Goal: Information Seeking & Learning: Learn about a topic

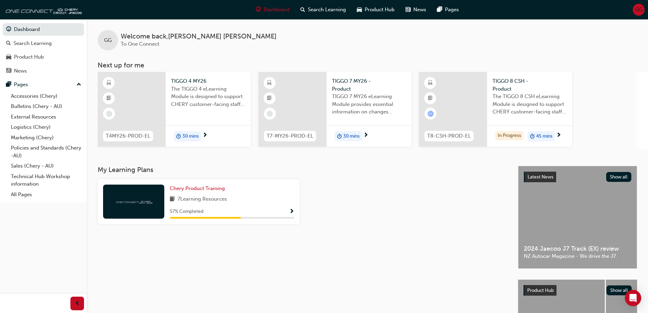
click at [207, 140] on div "30 mins" at bounding box center [208, 135] width 85 height 21
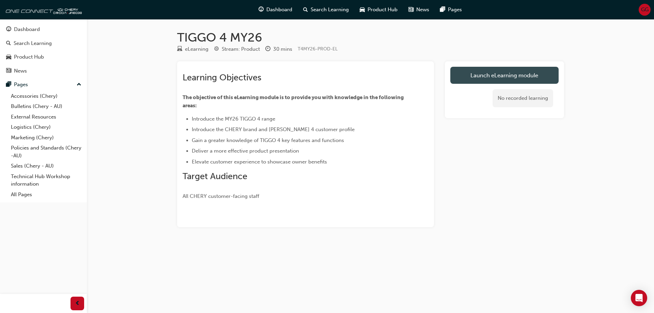
click at [471, 71] on link "Launch eLearning module" at bounding box center [504, 75] width 108 height 17
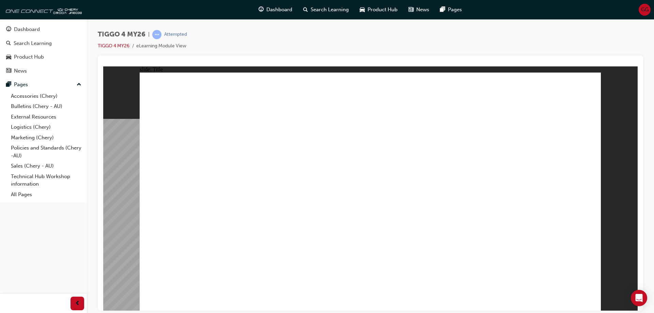
drag, startPoint x: 590, startPoint y: 248, endPoint x: 598, endPoint y: 299, distance: 51.5
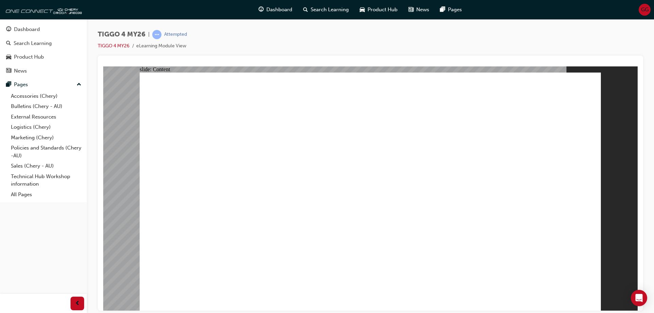
drag, startPoint x: 581, startPoint y: 299, endPoint x: 579, endPoint y: 295, distance: 4.0
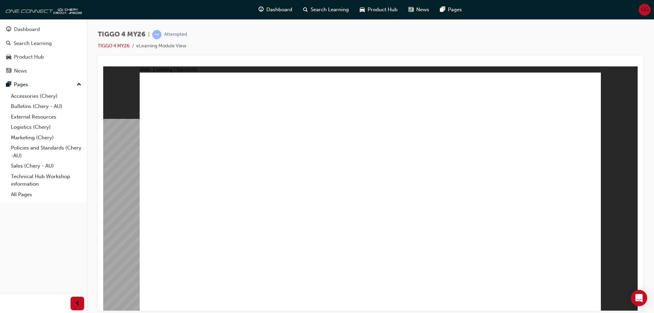
drag, startPoint x: 175, startPoint y: 125, endPoint x: 248, endPoint y: 135, distance: 73.6
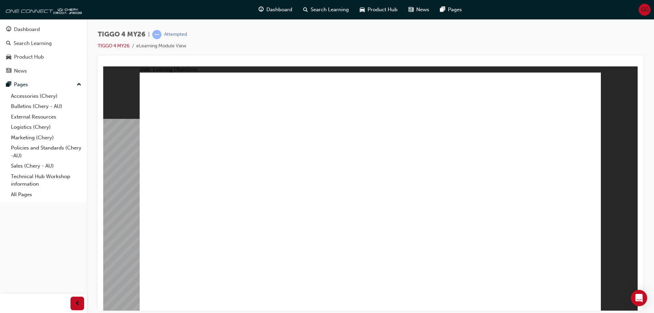
drag, startPoint x: 314, startPoint y: 233, endPoint x: 305, endPoint y: 237, distance: 9.4
drag, startPoint x: 273, startPoint y: 250, endPoint x: 261, endPoint y: 251, distance: 11.9
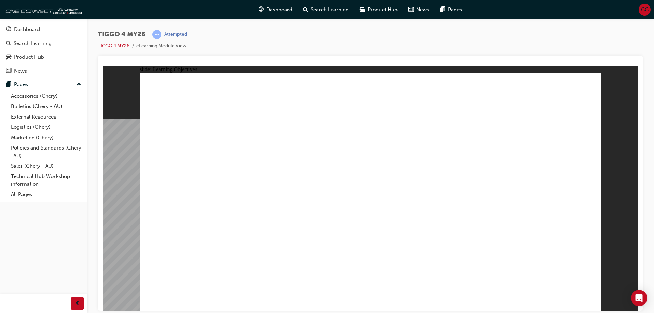
drag, startPoint x: 166, startPoint y: 245, endPoint x: 262, endPoint y: 248, distance: 96.7
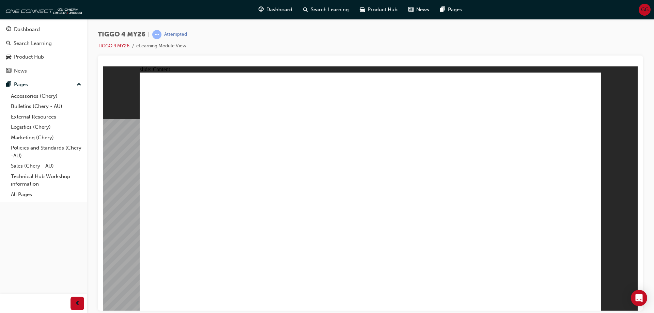
drag, startPoint x: 212, startPoint y: 183, endPoint x: 292, endPoint y: 186, distance: 80.4
drag, startPoint x: 389, startPoint y: 172, endPoint x: 421, endPoint y: 171, distance: 32.0
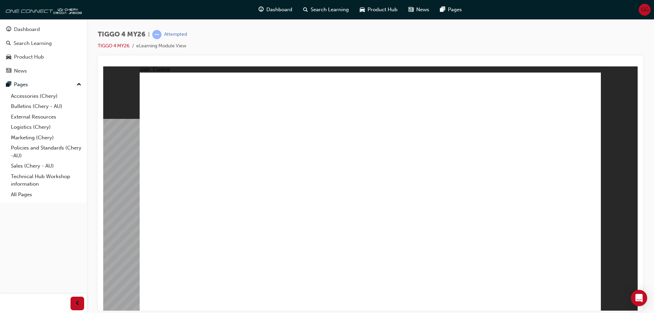
drag, startPoint x: 493, startPoint y: 177, endPoint x: 491, endPoint y: 154, distance: 23.9
drag, startPoint x: 268, startPoint y: 187, endPoint x: 279, endPoint y: 186, distance: 11.6
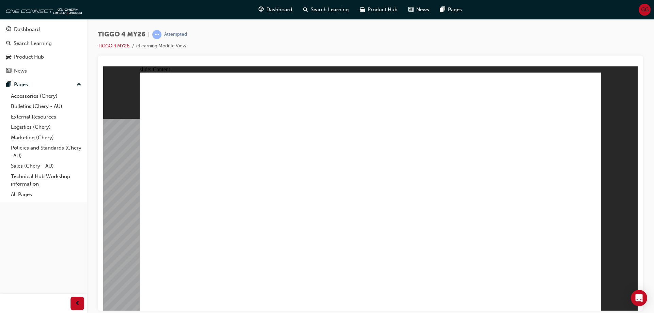
drag, startPoint x: 378, startPoint y: 214, endPoint x: 355, endPoint y: 155, distance: 62.7
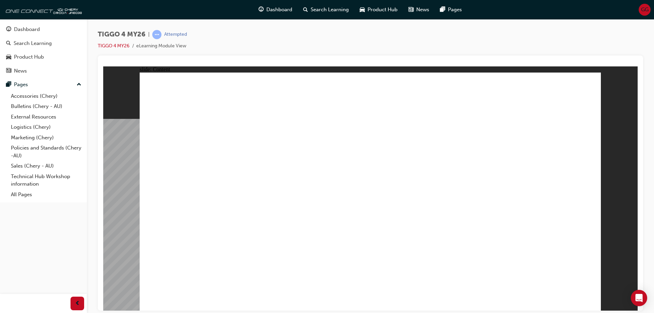
drag, startPoint x: 230, startPoint y: 213, endPoint x: 222, endPoint y: 237, distance: 25.1
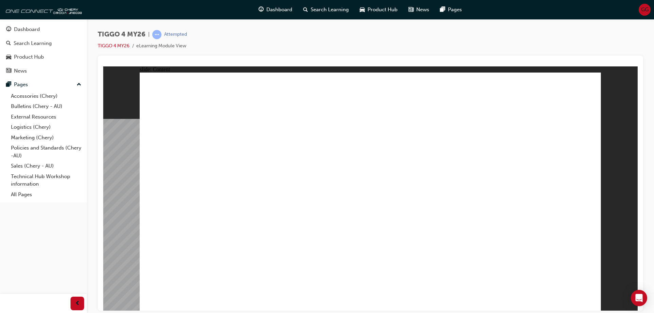
drag, startPoint x: 219, startPoint y: 255, endPoint x: 218, endPoint y: 251, distance: 4.3
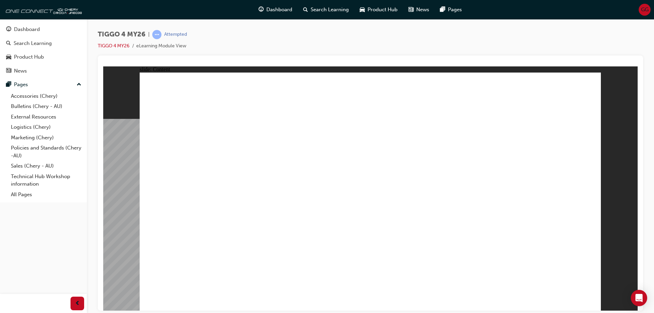
drag, startPoint x: 226, startPoint y: 221, endPoint x: 221, endPoint y: 253, distance: 32.6
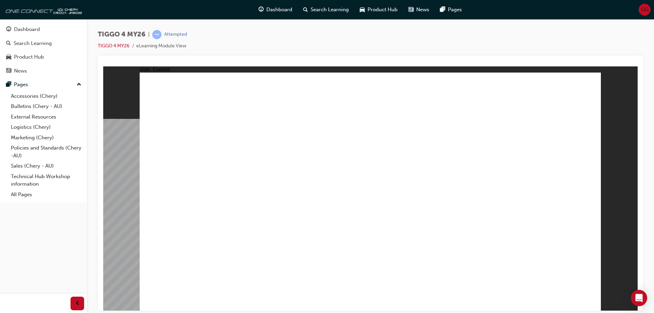
drag, startPoint x: 222, startPoint y: 254, endPoint x: 227, endPoint y: 240, distance: 14.8
drag, startPoint x: 584, startPoint y: 90, endPoint x: 557, endPoint y: 99, distance: 28.3
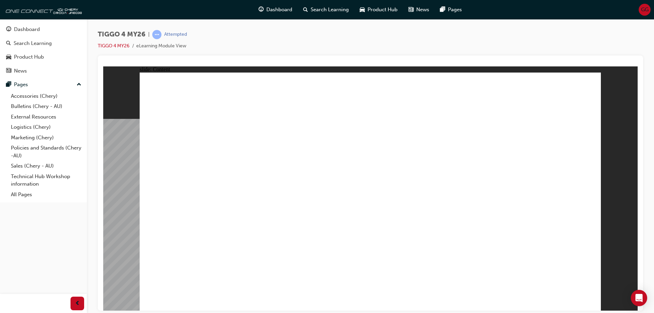
drag, startPoint x: 589, startPoint y: 299, endPoint x: 582, endPoint y: 299, distance: 6.5
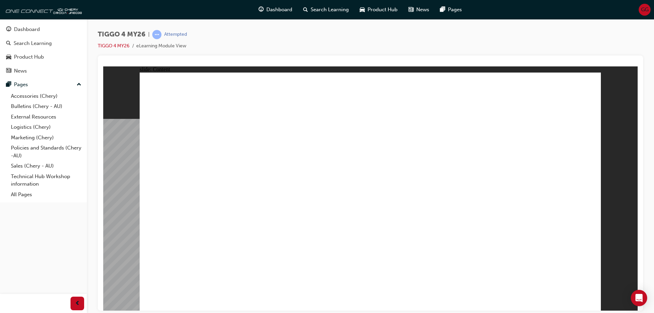
drag, startPoint x: 538, startPoint y: 157, endPoint x: 543, endPoint y: 121, distance: 36.4
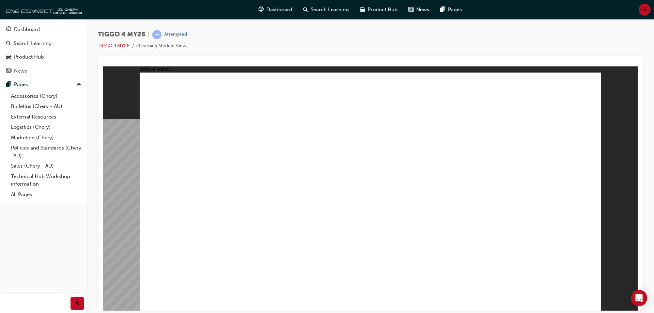
drag, startPoint x: 549, startPoint y: 89, endPoint x: 549, endPoint y: 106, distance: 17.7
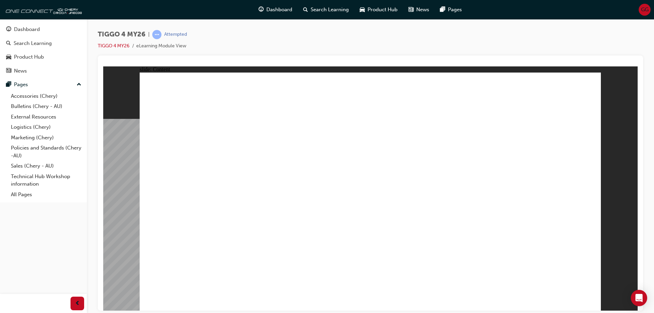
drag, startPoint x: 221, startPoint y: 203, endPoint x: 225, endPoint y: 220, distance: 18.0
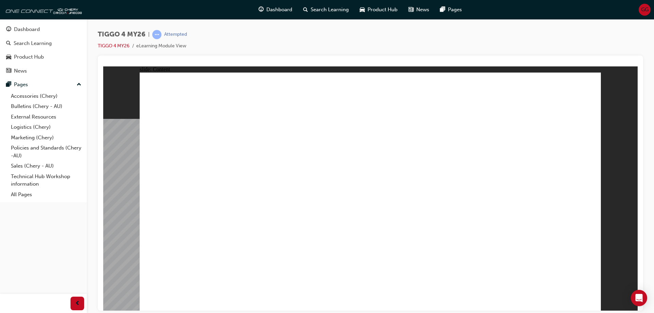
drag, startPoint x: 383, startPoint y: 197, endPoint x: 398, endPoint y: 195, distance: 15.7
drag, startPoint x: 455, startPoint y: 197, endPoint x: 549, endPoint y: 198, distance: 94.3
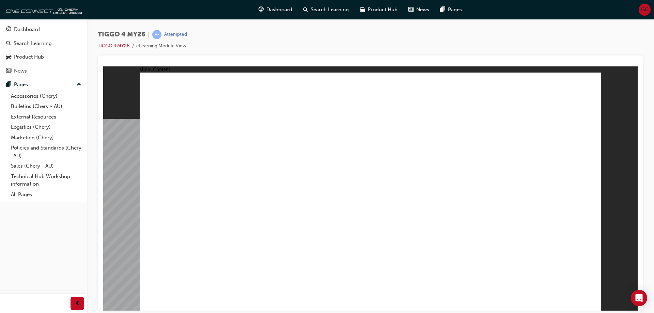
drag, startPoint x: 549, startPoint y: 198, endPoint x: 560, endPoint y: 251, distance: 53.1
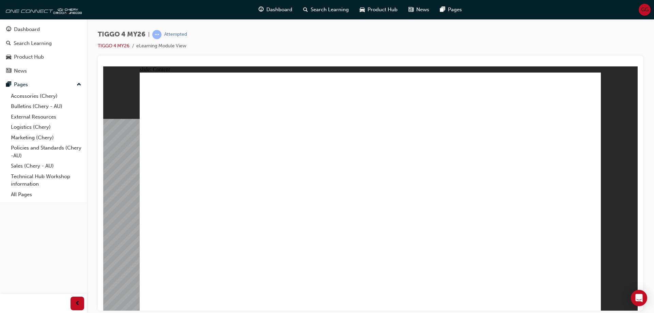
drag, startPoint x: 686, startPoint y: 377, endPoint x: 580, endPoint y: 296, distance: 134.0
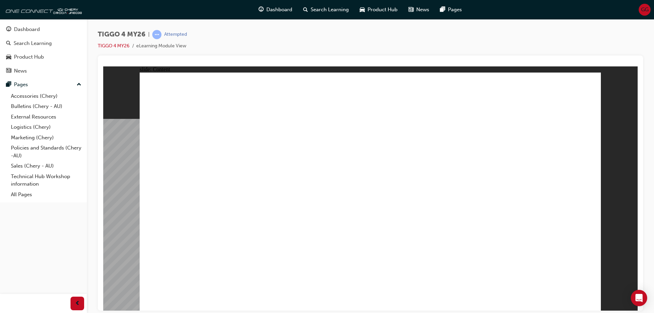
drag, startPoint x: 591, startPoint y: 306, endPoint x: 404, endPoint y: 256, distance: 192.8
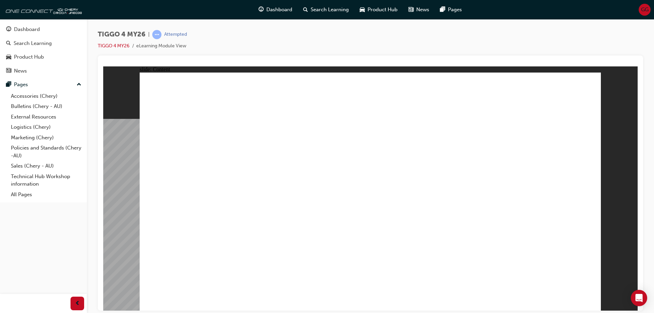
drag, startPoint x: 252, startPoint y: 245, endPoint x: 232, endPoint y: 185, distance: 62.5
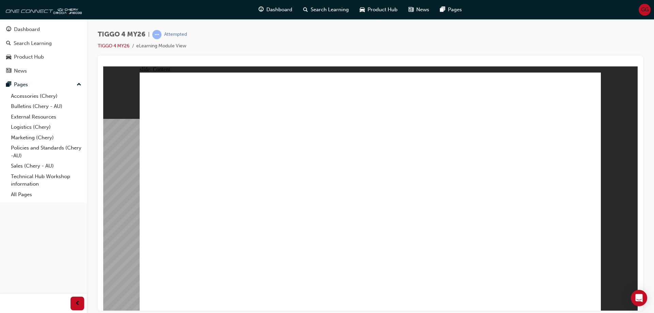
drag, startPoint x: 429, startPoint y: 166, endPoint x: 432, endPoint y: 165, distance: 3.9
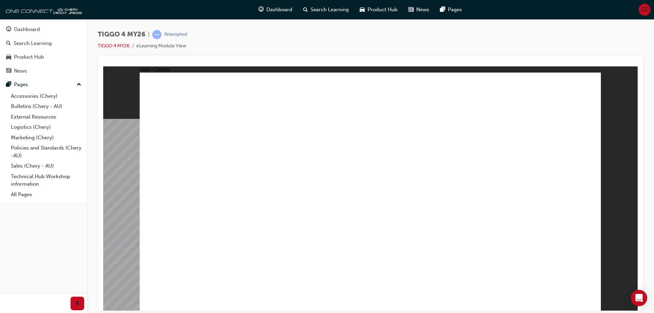
drag, startPoint x: 499, startPoint y: 247, endPoint x: 477, endPoint y: 243, distance: 22.3
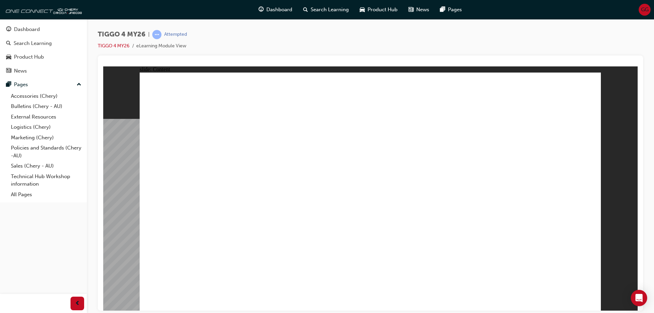
drag, startPoint x: 471, startPoint y: 235, endPoint x: 482, endPoint y: 223, distance: 16.1
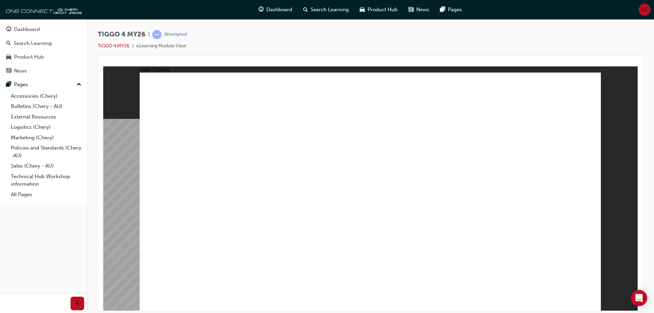
drag, startPoint x: 412, startPoint y: 252, endPoint x: 371, endPoint y: 239, distance: 42.7
drag, startPoint x: 235, startPoint y: 156, endPoint x: 234, endPoint y: 136, distance: 20.1
drag, startPoint x: 532, startPoint y: 153, endPoint x: 535, endPoint y: 166, distance: 13.0
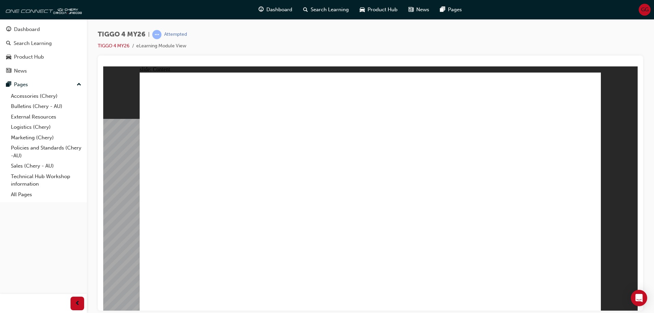
drag, startPoint x: 560, startPoint y: 259, endPoint x: 570, endPoint y: 279, distance: 22.7
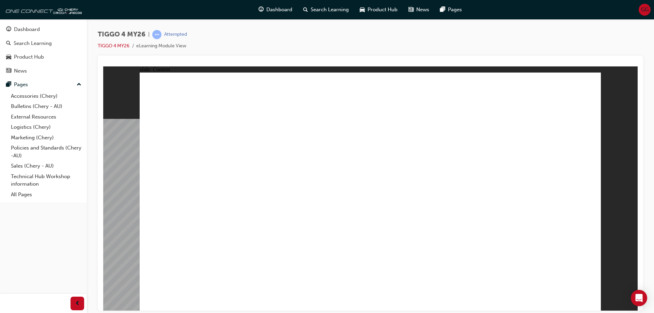
drag, startPoint x: 460, startPoint y: 151, endPoint x: 500, endPoint y: 105, distance: 61.8
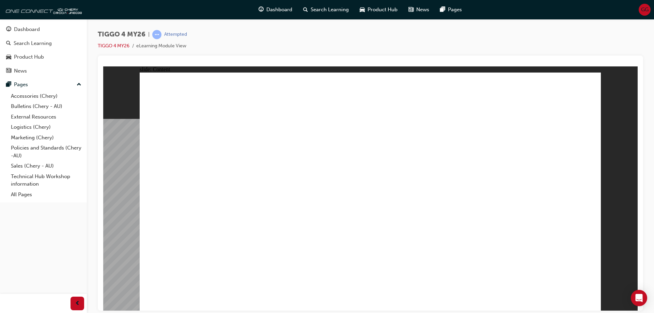
drag, startPoint x: 283, startPoint y: 264, endPoint x: 281, endPoint y: 268, distance: 4.3
drag, startPoint x: 541, startPoint y: 254, endPoint x: 545, endPoint y: 258, distance: 5.8
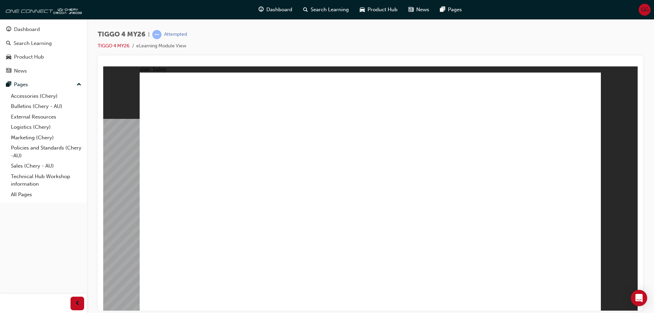
drag, startPoint x: 562, startPoint y: 270, endPoint x: 371, endPoint y: 244, distance: 192.6
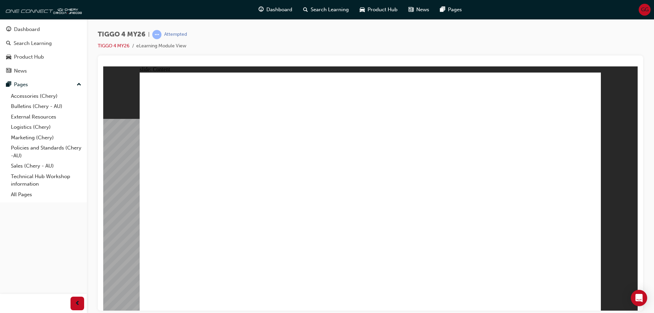
drag, startPoint x: 232, startPoint y: 272, endPoint x: 238, endPoint y: 202, distance: 69.7
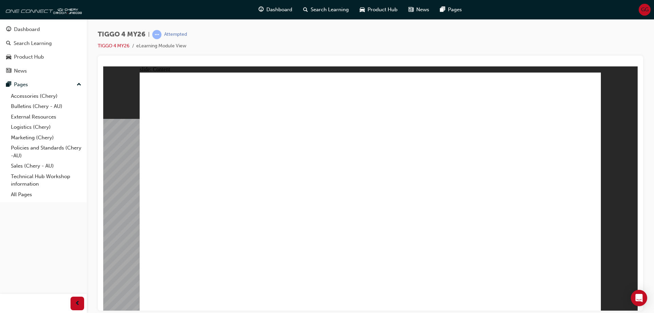
drag, startPoint x: 400, startPoint y: 195, endPoint x: 399, endPoint y: 201, distance: 5.5
drag, startPoint x: 395, startPoint y: 229, endPoint x: 348, endPoint y: 223, distance: 46.7
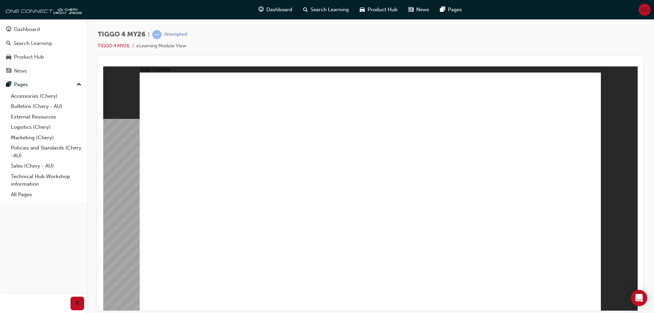
drag, startPoint x: 344, startPoint y: 225, endPoint x: 504, endPoint y: 205, distance: 161.5
drag, startPoint x: 579, startPoint y: 259, endPoint x: 562, endPoint y: 207, distance: 54.8
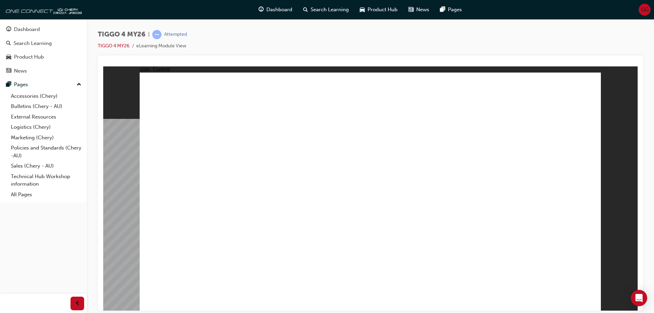
drag, startPoint x: 546, startPoint y: 257, endPoint x: 345, endPoint y: 223, distance: 204.1
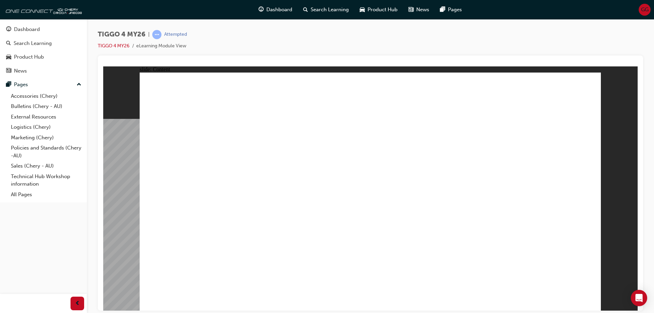
drag, startPoint x: 212, startPoint y: 145, endPoint x: 234, endPoint y: 147, distance: 21.5
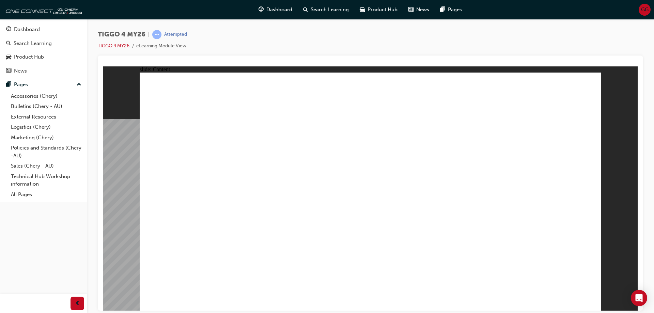
drag, startPoint x: 545, startPoint y: 256, endPoint x: 302, endPoint y: 207, distance: 248.7
drag, startPoint x: 353, startPoint y: 222, endPoint x: 422, endPoint y: 228, distance: 69.0
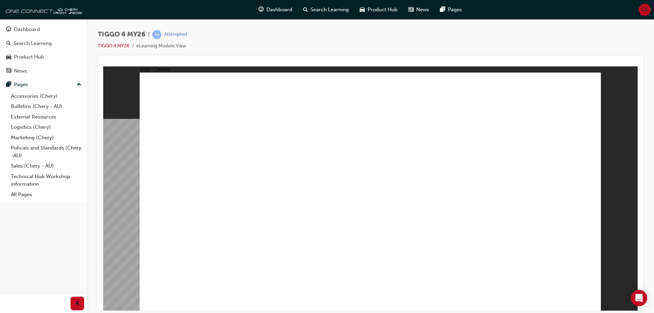
drag, startPoint x: 471, startPoint y: 238, endPoint x: 519, endPoint y: 242, distance: 47.5
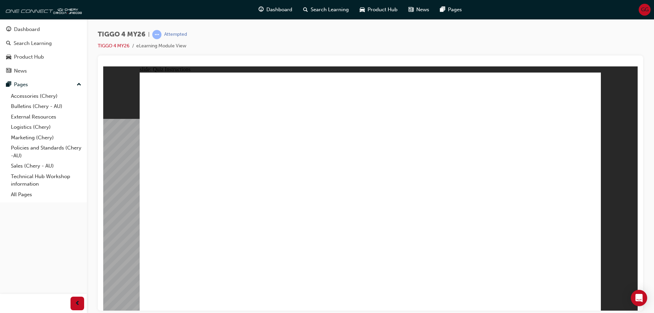
drag, startPoint x: 249, startPoint y: 199, endPoint x: 427, endPoint y: 240, distance: 182.5
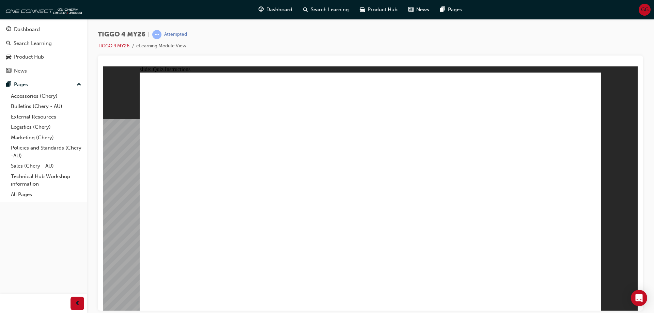
drag, startPoint x: 583, startPoint y: 298, endPoint x: 326, endPoint y: 193, distance: 277.4
drag, startPoint x: 296, startPoint y: 212, endPoint x: 295, endPoint y: 225, distance: 12.7
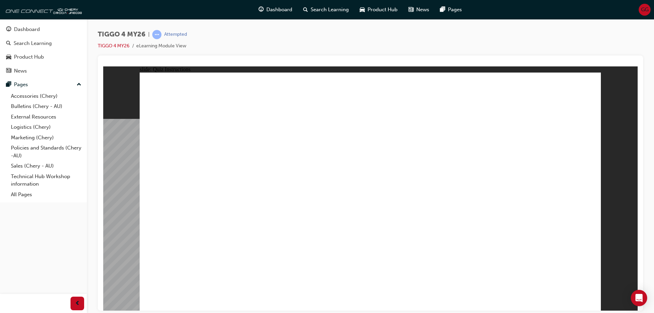
drag, startPoint x: 311, startPoint y: 196, endPoint x: 308, endPoint y: 194, distance: 4.6
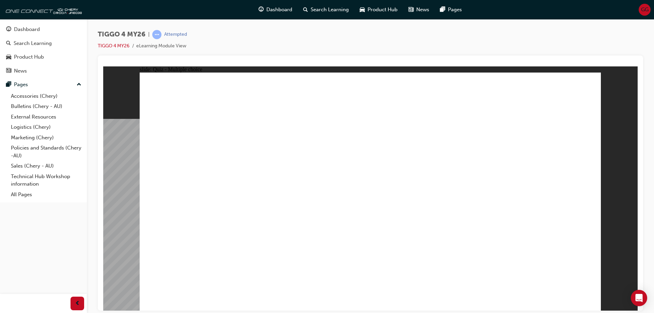
radio input "true"
